Goal: Task Accomplishment & Management: Use online tool/utility

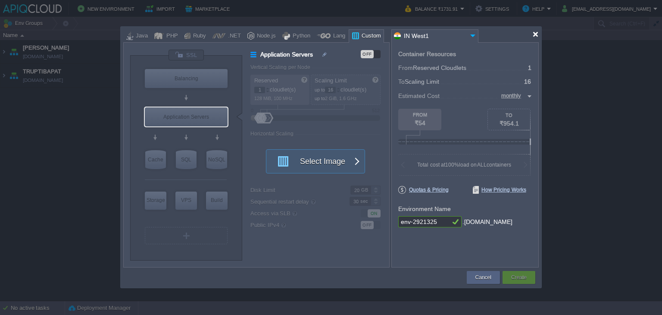
click at [536, 31] on div at bounding box center [536, 34] width 6 height 6
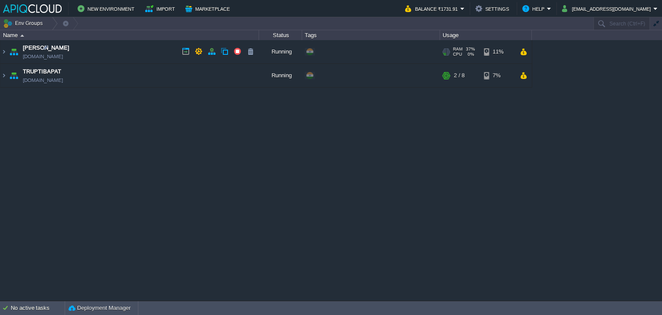
click at [139, 52] on td "Anand anand.in1.apiqcloud.com" at bounding box center [129, 52] width 259 height 24
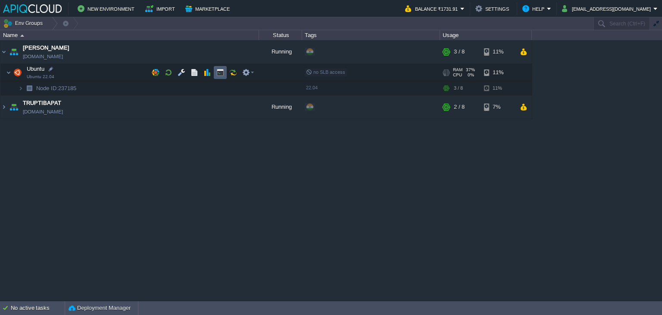
click at [221, 73] on button "button" at bounding box center [220, 73] width 8 height 8
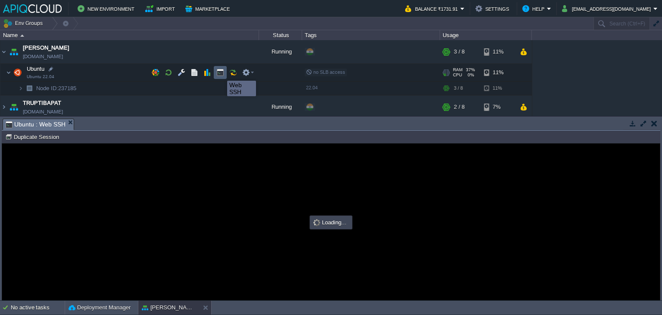
type input "#000000"
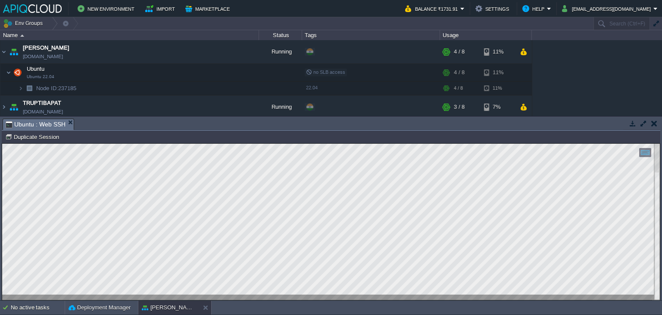
click at [657, 124] on button "button" at bounding box center [655, 123] width 6 height 8
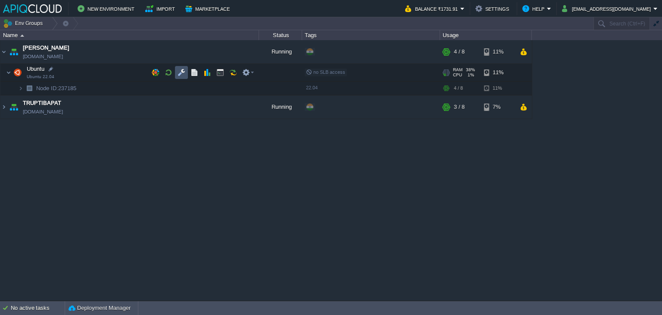
click at [182, 71] on button "button" at bounding box center [182, 73] width 8 height 8
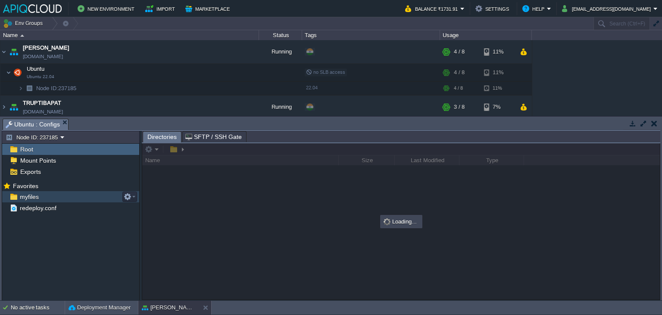
click at [29, 197] on span "myfiles" at bounding box center [29, 197] width 22 height 8
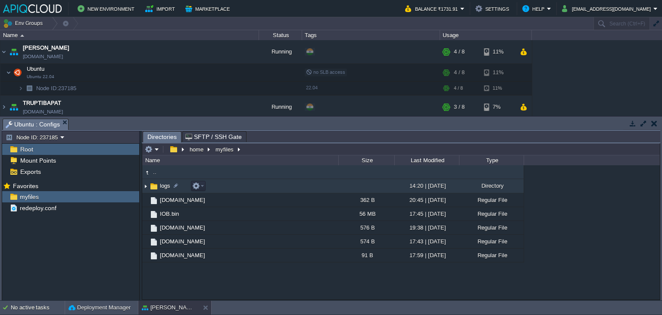
click at [147, 187] on img at bounding box center [145, 185] width 7 height 13
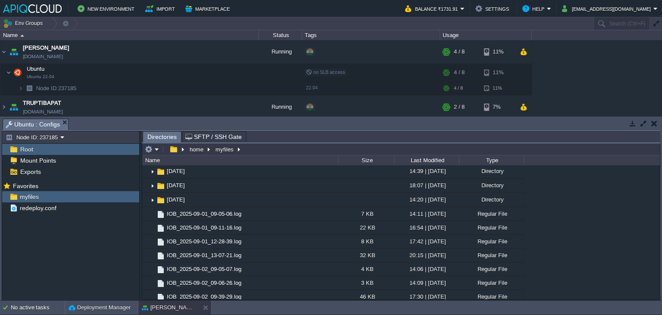
scroll to position [167, 0]
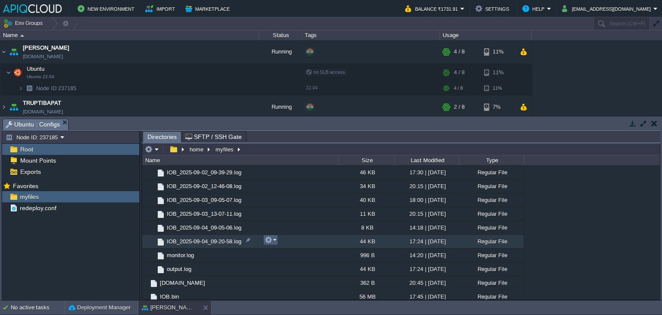
click at [274, 238] on em at bounding box center [271, 240] width 12 height 8
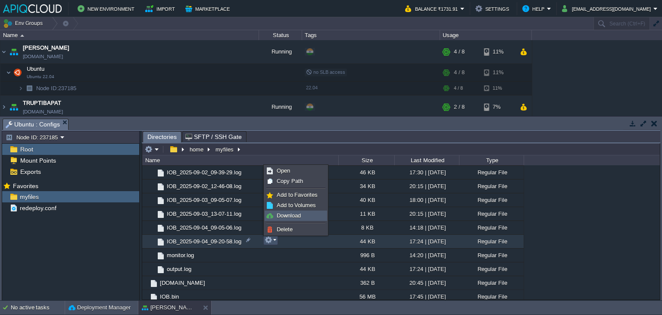
click at [285, 215] on span "Download" at bounding box center [289, 215] width 24 height 6
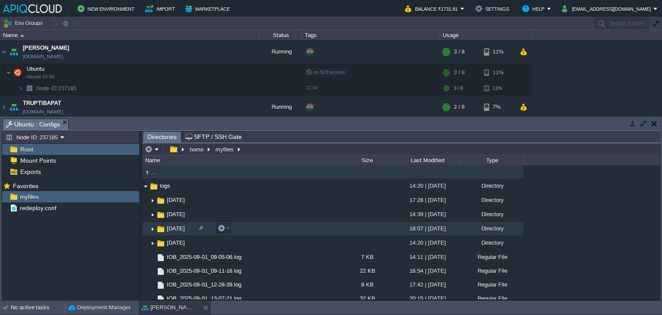
scroll to position [0, 0]
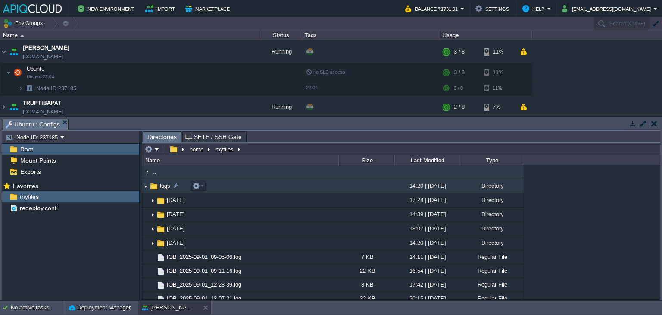
click at [145, 186] on img at bounding box center [145, 185] width 7 height 13
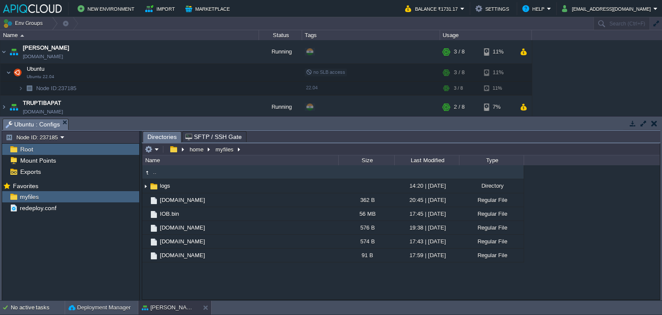
click at [654, 123] on button "button" at bounding box center [655, 123] width 6 height 8
